Goal: Information Seeking & Learning: Learn about a topic

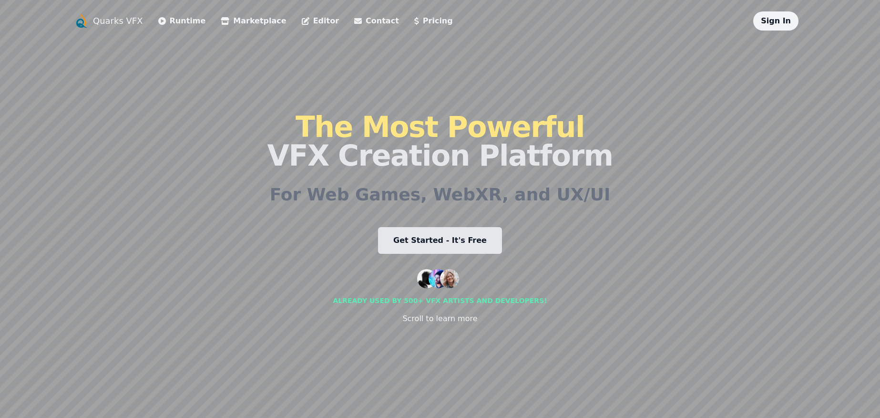
click at [171, 20] on link "Runtime" at bounding box center [182, 20] width 48 height 11
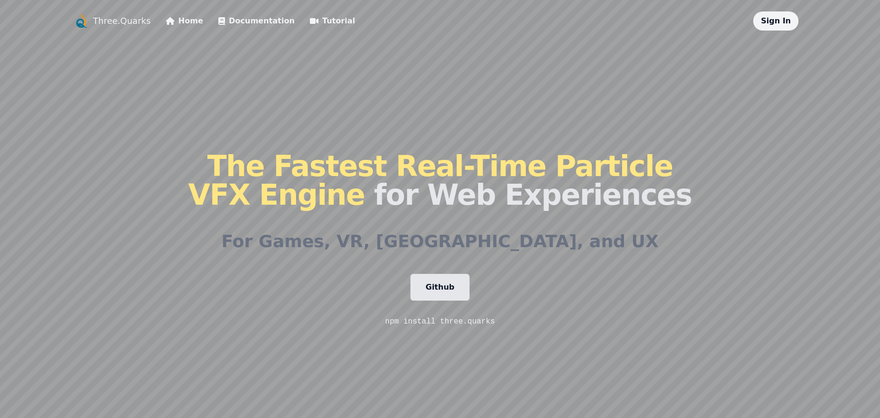
click at [440, 191] on h1 "The Fastest Real-Time Particle VFX Engine for Web Experiences" at bounding box center [440, 180] width 504 height 57
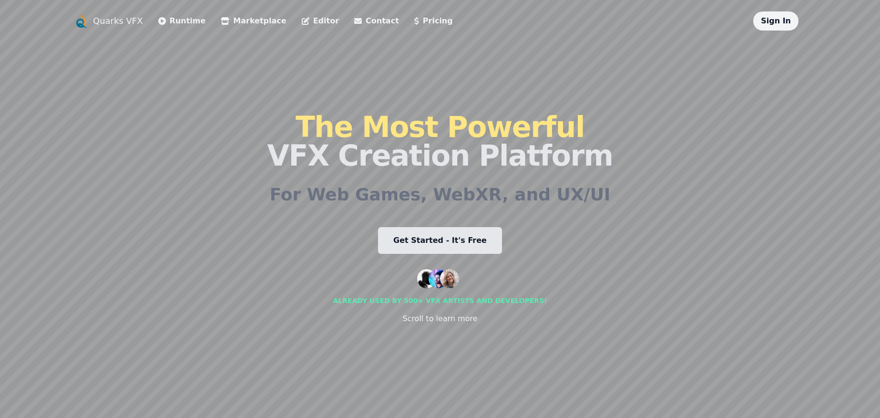
click at [422, 243] on link "Get Started - It's Free" at bounding box center [440, 240] width 124 height 27
click at [315, 20] on link "Editor" at bounding box center [320, 20] width 37 height 11
click at [234, 27] on li "Marketplace" at bounding box center [253, 20] width 65 height 19
click at [256, 21] on link "Marketplace" at bounding box center [253, 20] width 65 height 11
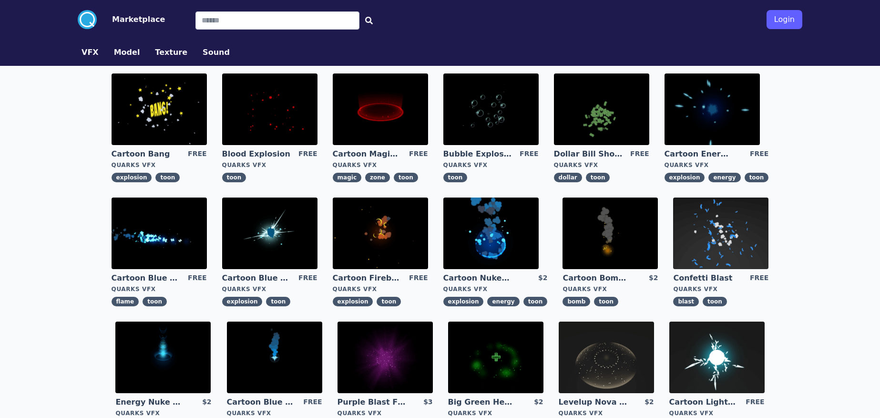
click at [177, 123] on img at bounding box center [159, 109] width 95 height 72
click at [379, 114] on img at bounding box center [380, 109] width 95 height 72
click at [485, 128] on img at bounding box center [490, 109] width 95 height 72
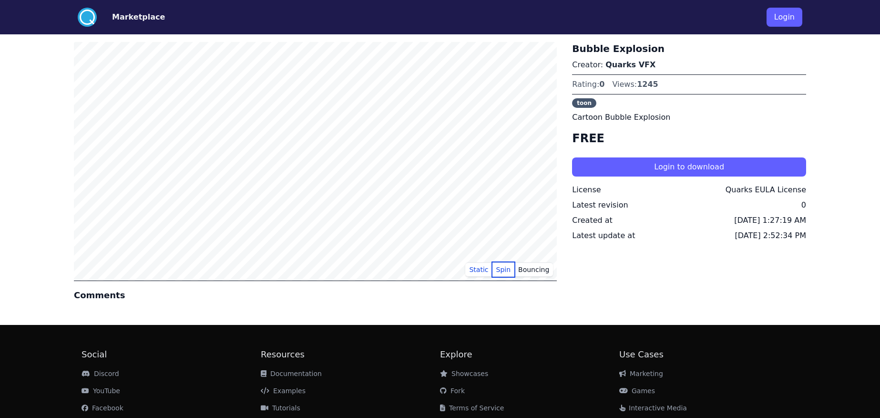
click at [511, 271] on button "Spin" at bounding box center [504, 269] width 22 height 14
click at [544, 271] on button "Bouncing" at bounding box center [534, 269] width 39 height 14
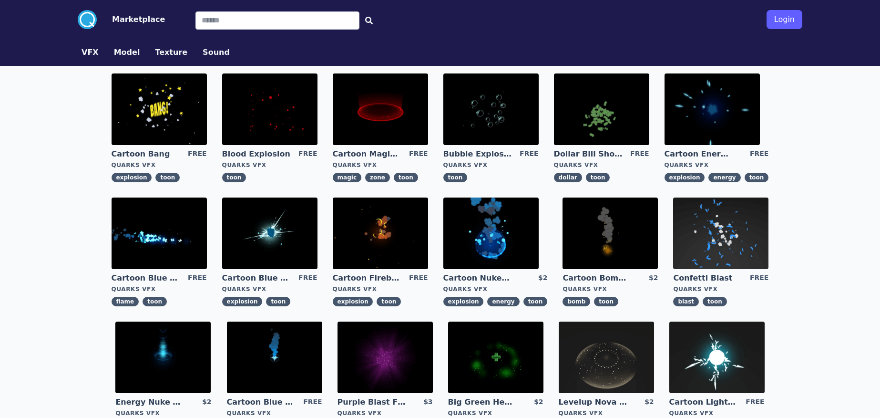
click at [637, 113] on img at bounding box center [601, 109] width 95 height 72
click at [278, 237] on img at bounding box center [269, 233] width 95 height 72
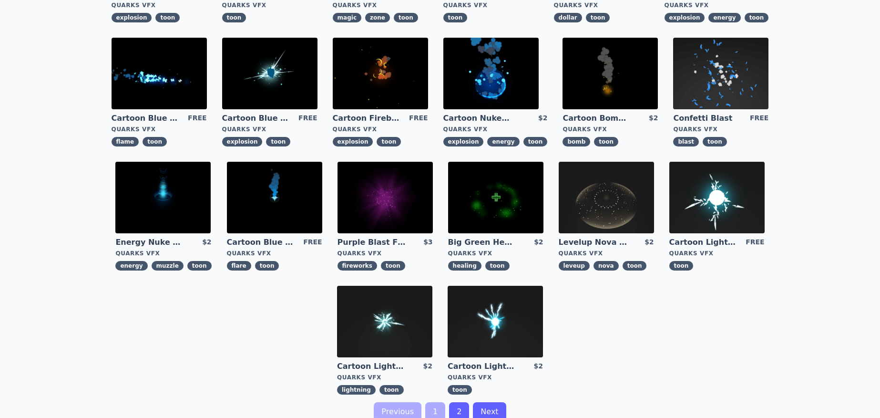
scroll to position [160, 0]
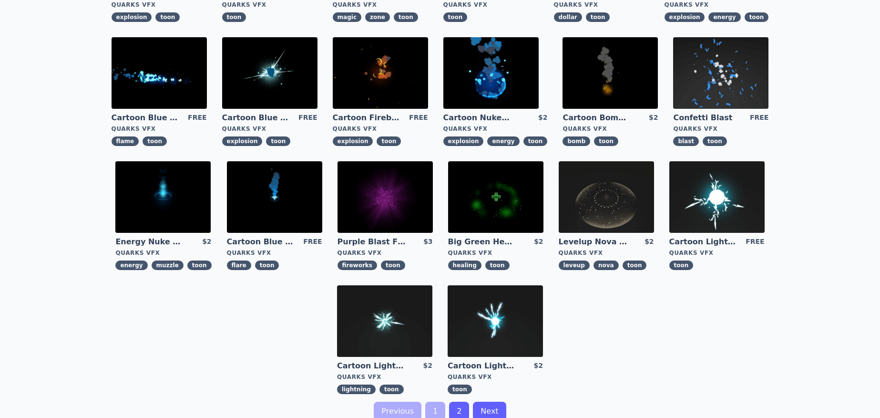
click at [701, 190] on img at bounding box center [717, 197] width 95 height 72
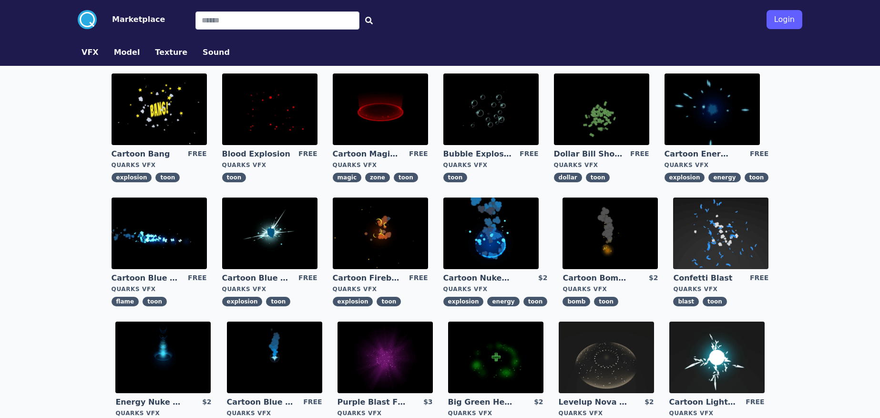
scroll to position [203, 0]
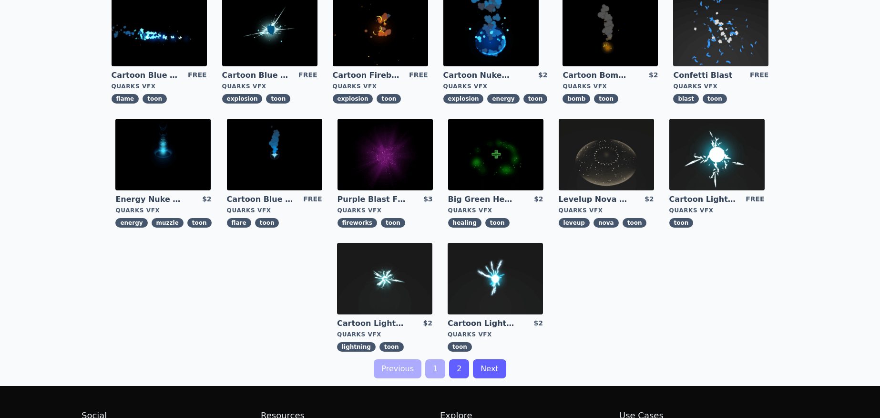
click at [464, 369] on link "2" at bounding box center [459, 368] width 20 height 19
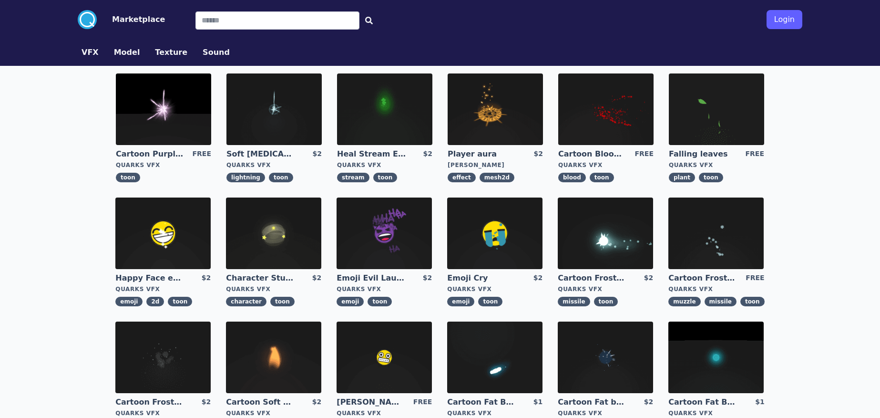
click at [453, 371] on img at bounding box center [494, 357] width 95 height 72
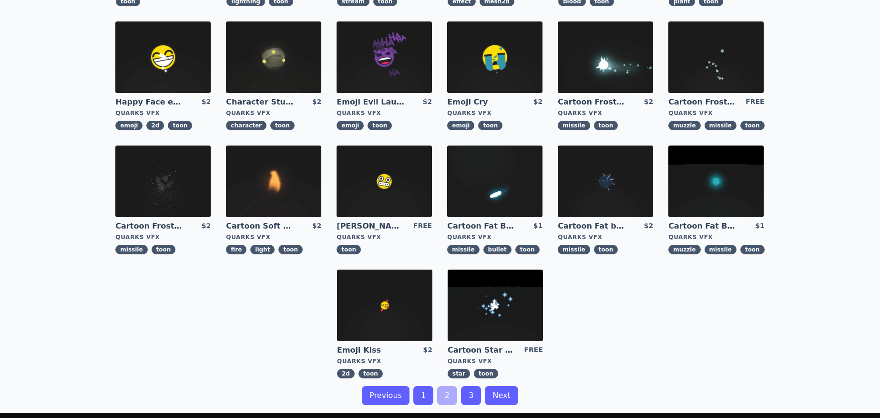
scroll to position [312, 0]
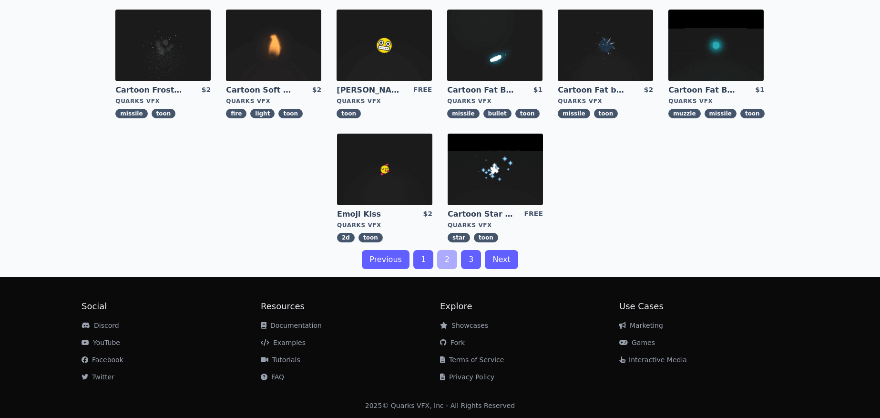
click at [445, 262] on link "2" at bounding box center [447, 259] width 20 height 19
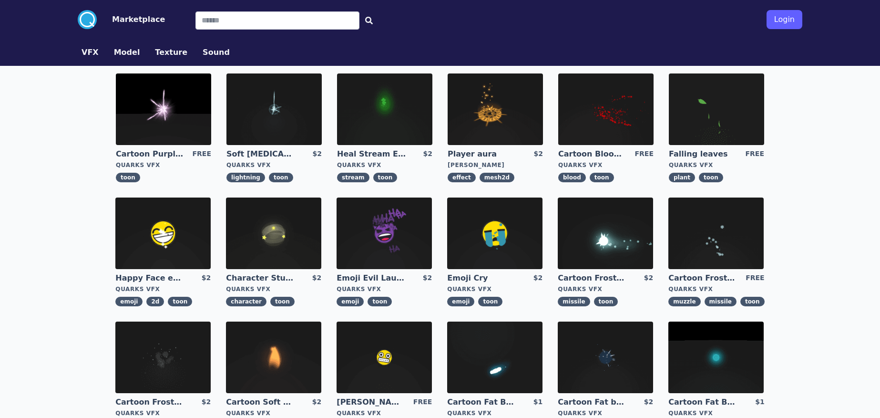
click at [503, 127] on img at bounding box center [495, 109] width 95 height 72
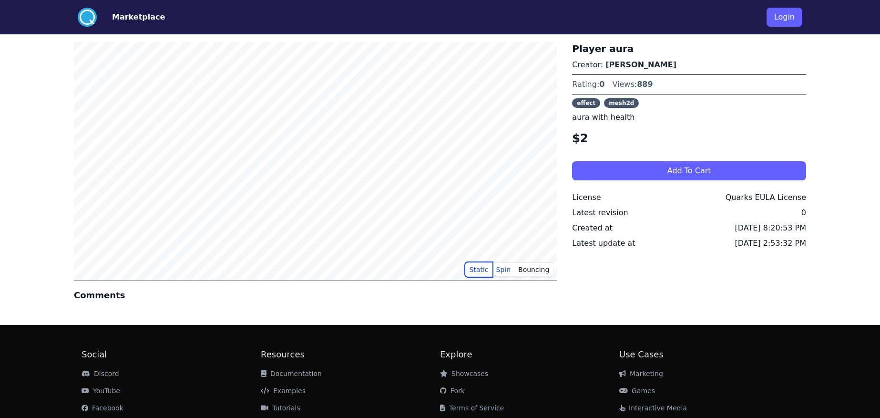
click at [486, 272] on button "Static" at bounding box center [478, 269] width 27 height 14
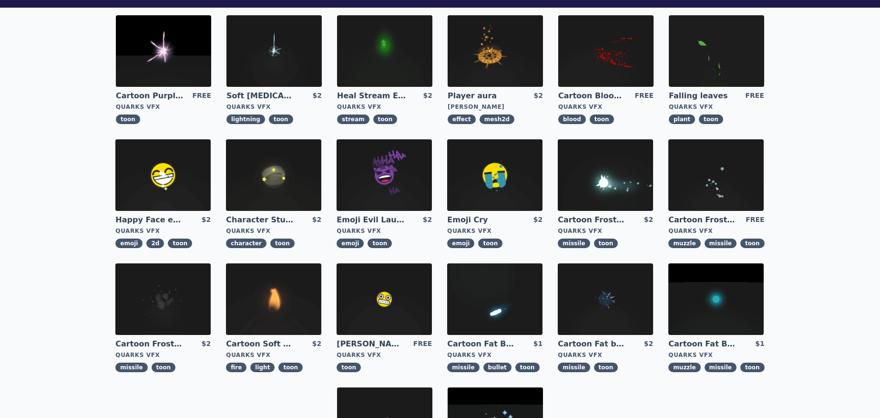
scroll to position [172, 0]
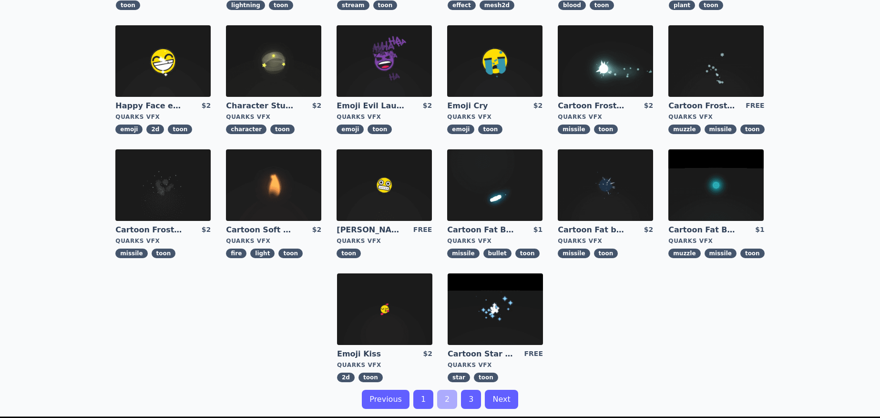
click at [257, 190] on img at bounding box center [273, 185] width 95 height 72
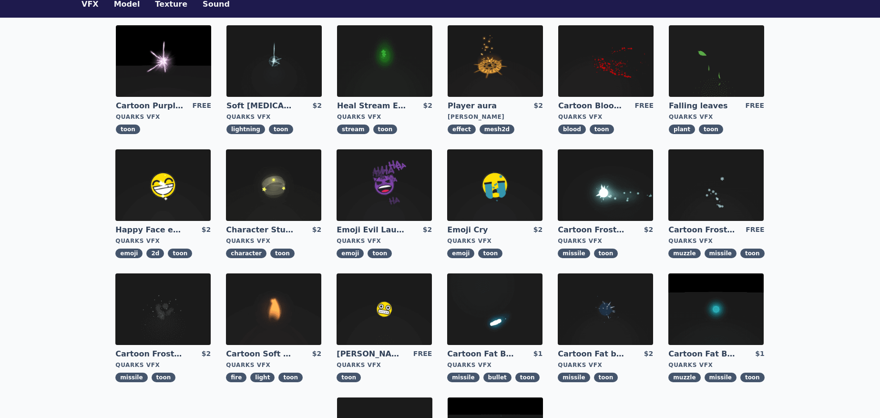
scroll to position [224, 0]
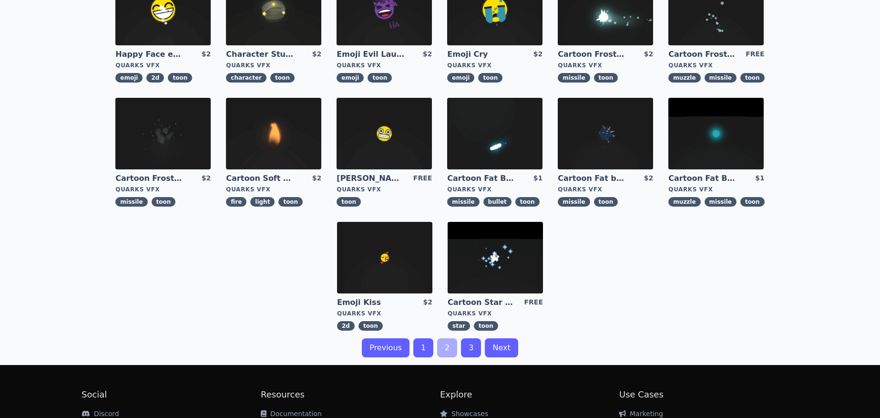
click at [471, 346] on link "3" at bounding box center [471, 347] width 20 height 19
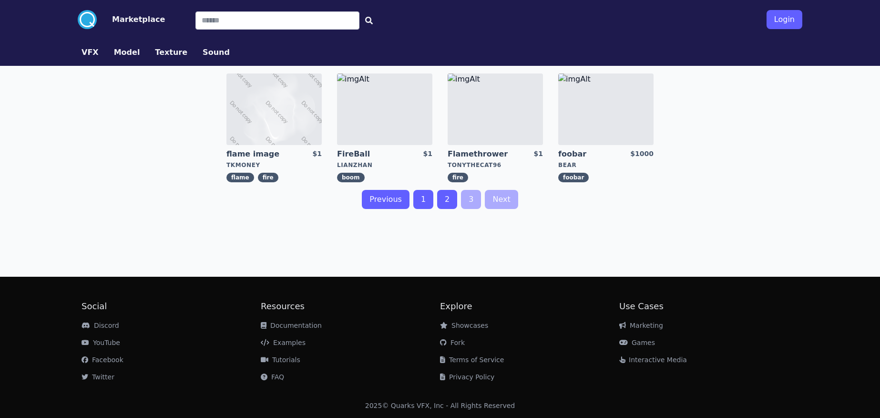
click at [367, 111] on img at bounding box center [384, 109] width 95 height 72
click at [124, 51] on button "Model" at bounding box center [127, 52] width 26 height 11
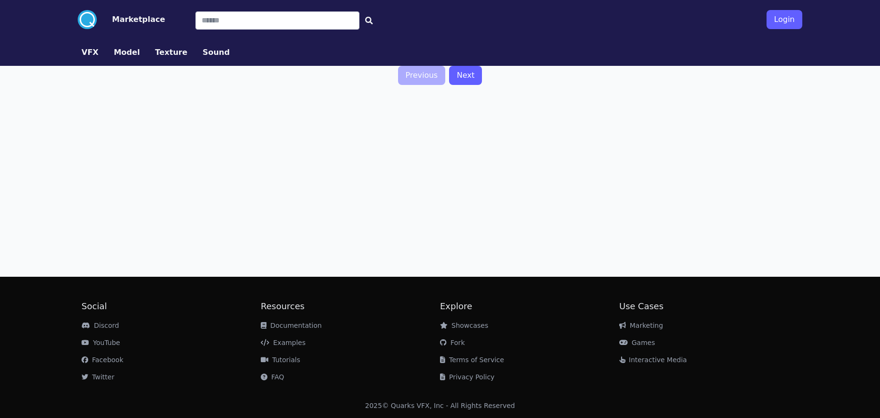
click at [87, 54] on button "VFX" at bounding box center [90, 52] width 17 height 11
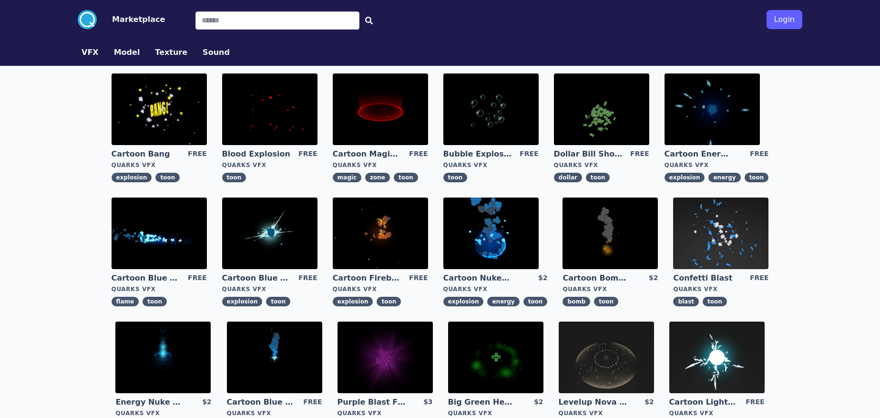
click at [171, 57] on button "Texture" at bounding box center [171, 52] width 32 height 11
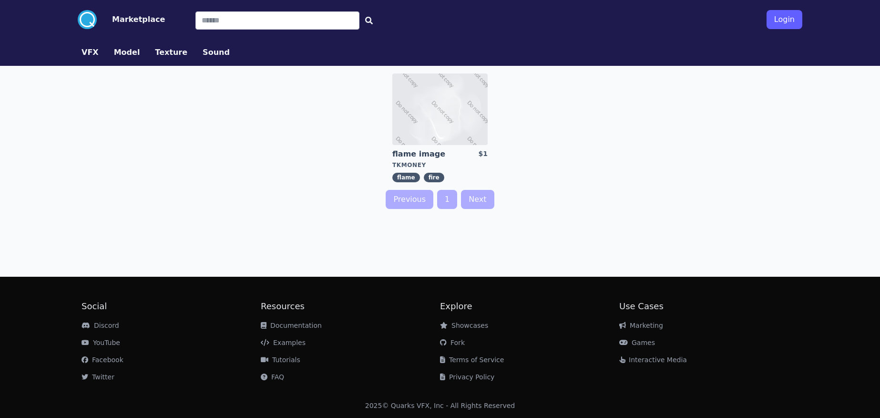
click at [419, 97] on img at bounding box center [439, 109] width 95 height 72
